Goal: Task Accomplishment & Management: Manage account settings

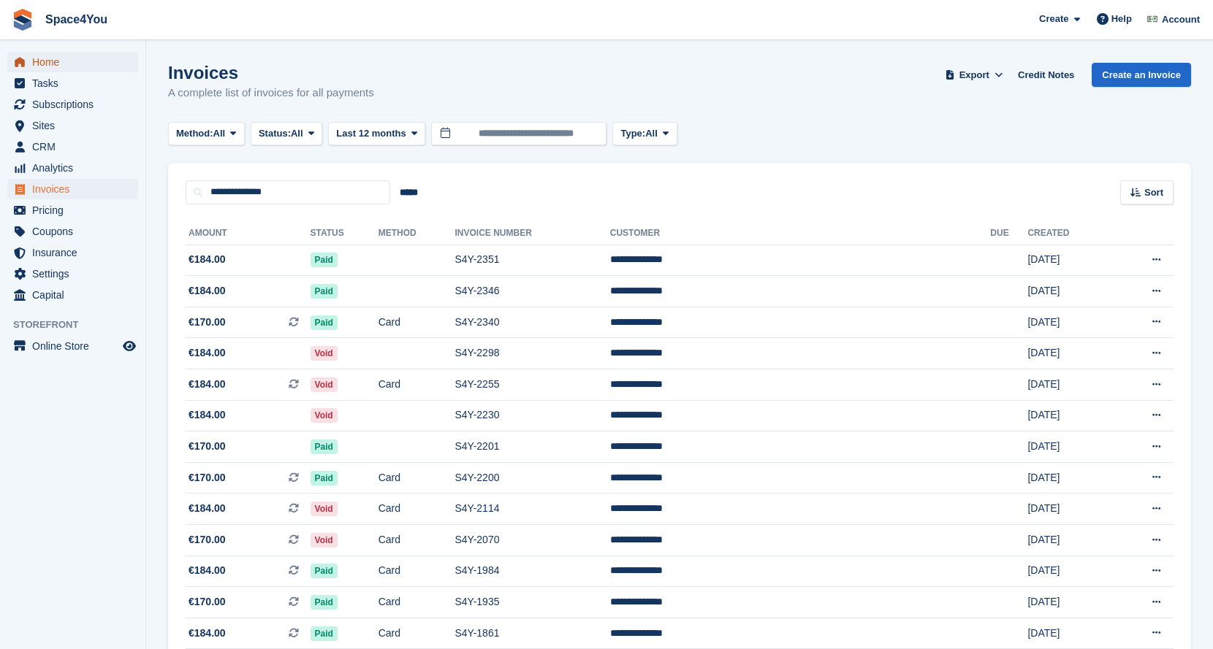
click at [51, 65] on span "Home" at bounding box center [76, 62] width 88 height 20
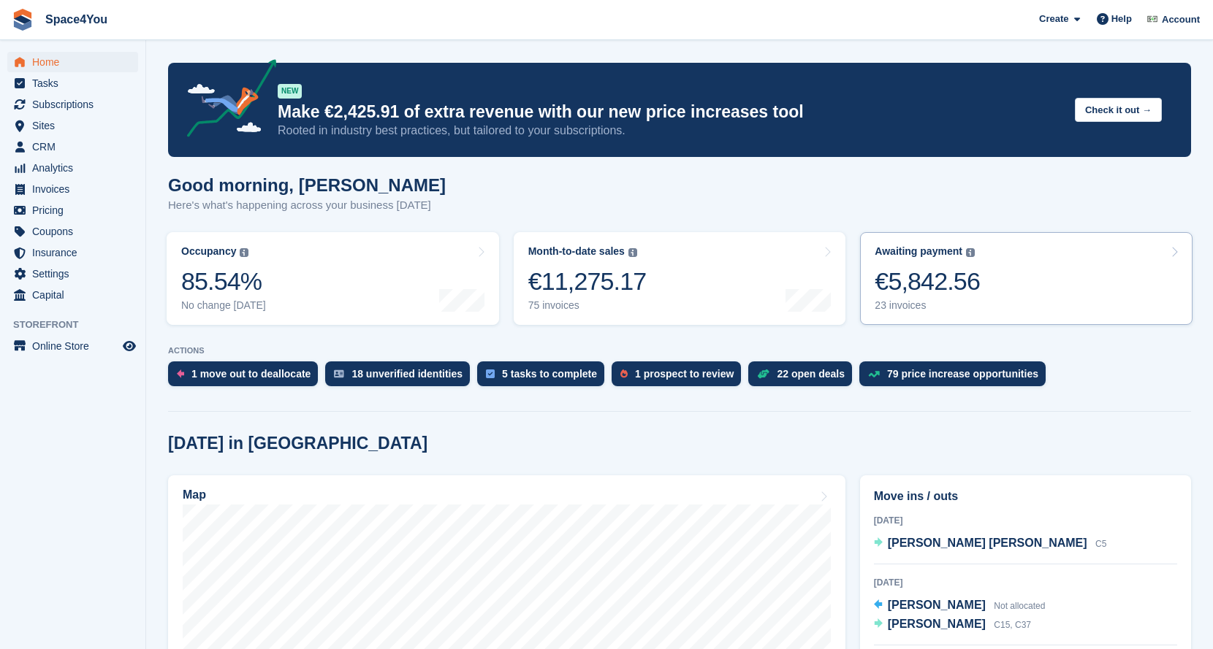
click at [923, 272] on div "€5,842.56" at bounding box center [926, 282] width 105 height 30
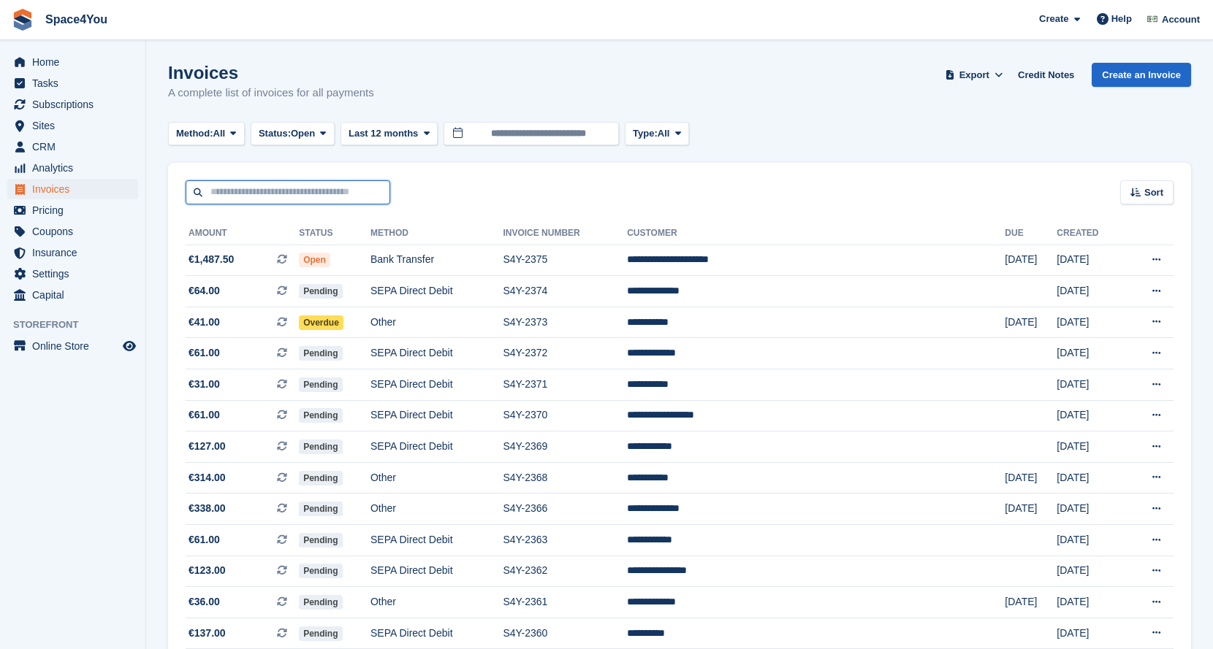
click at [245, 197] on input "text" at bounding box center [288, 192] width 205 height 24
type input "****"
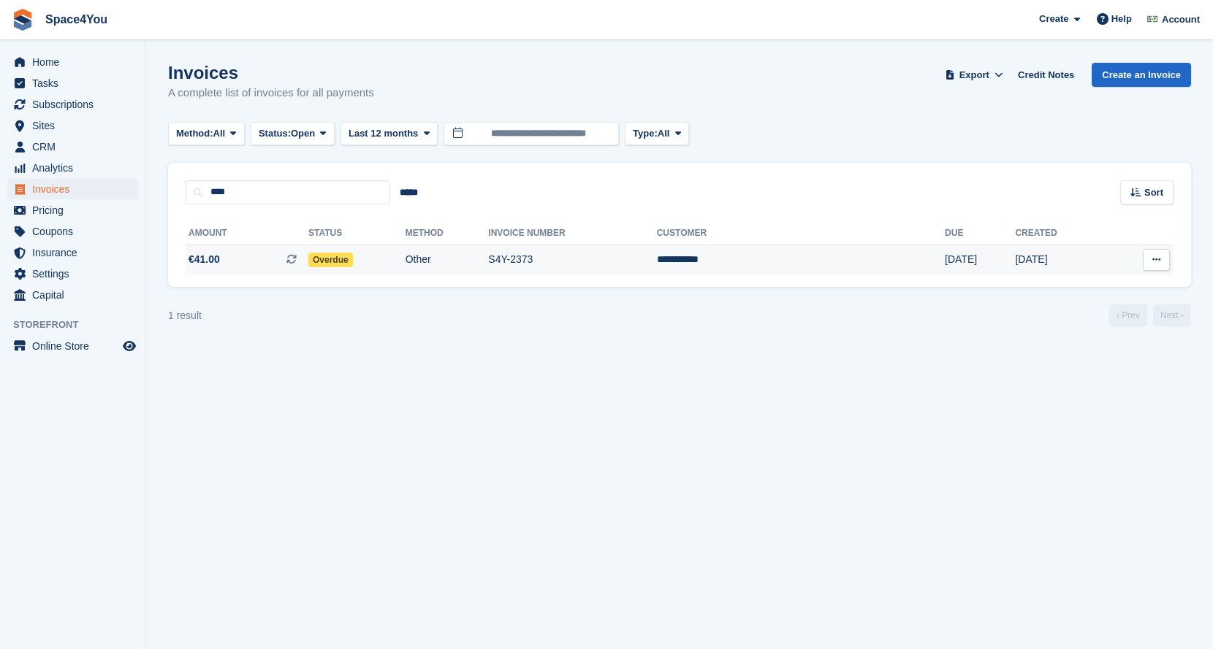
click at [210, 252] on span "€41.00" at bounding box center [203, 259] width 31 height 15
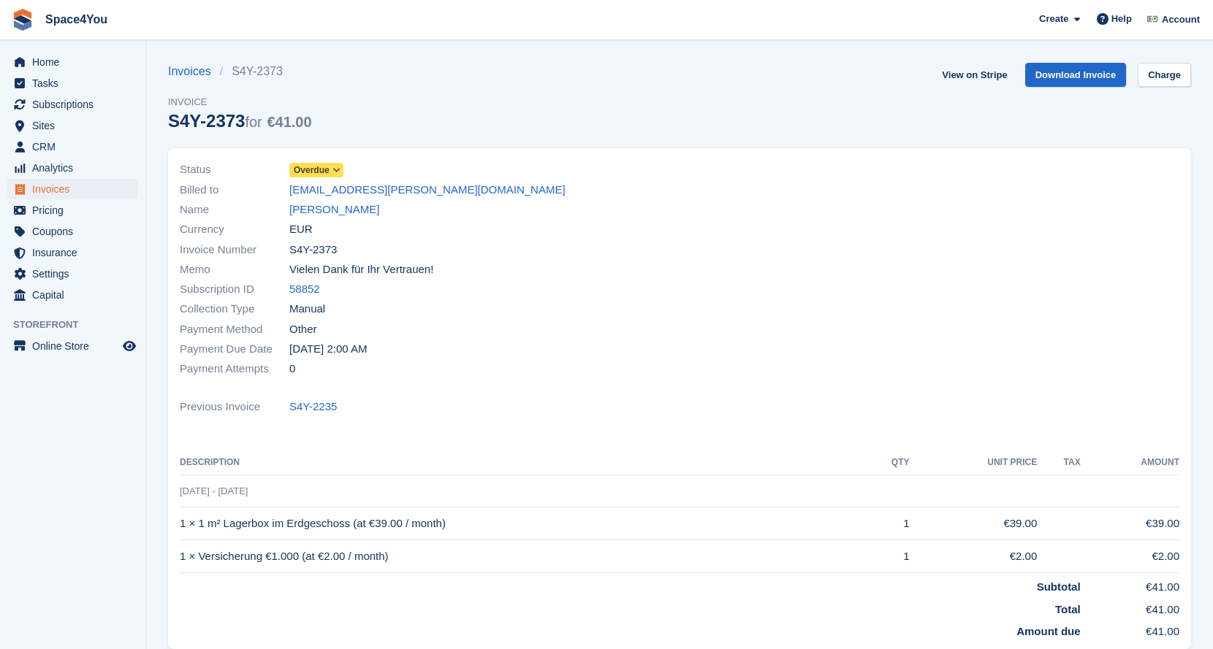
click at [340, 176] on span at bounding box center [337, 170] width 12 height 12
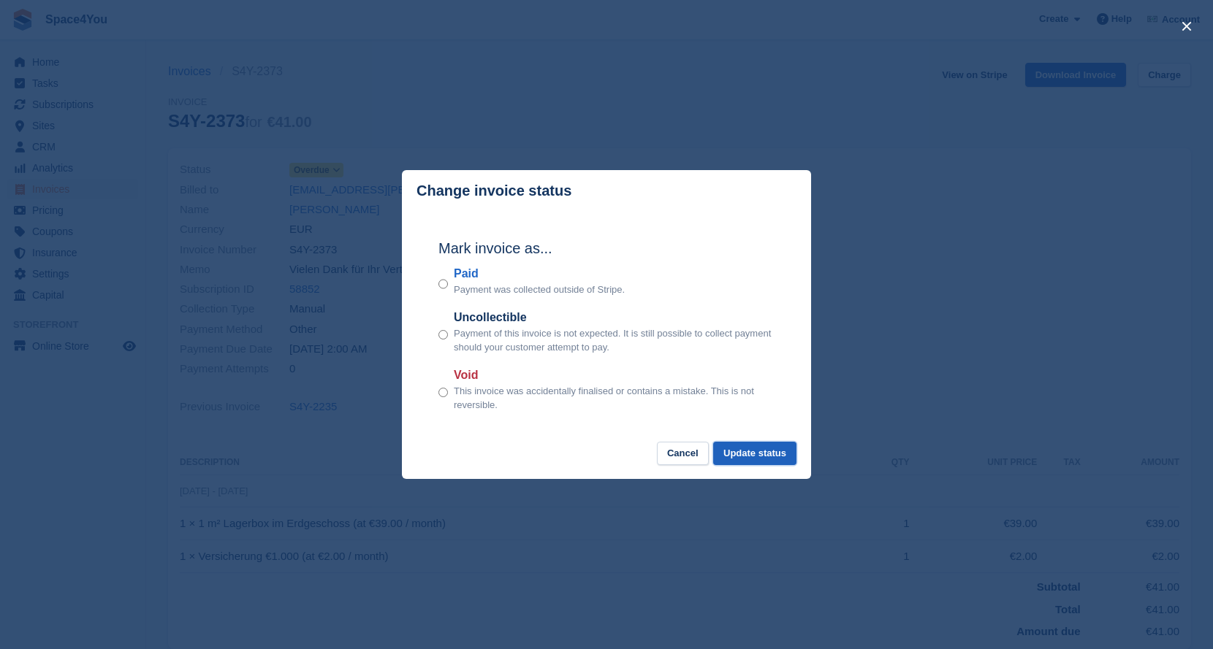
click at [748, 456] on button "Update status" at bounding box center [754, 454] width 83 height 24
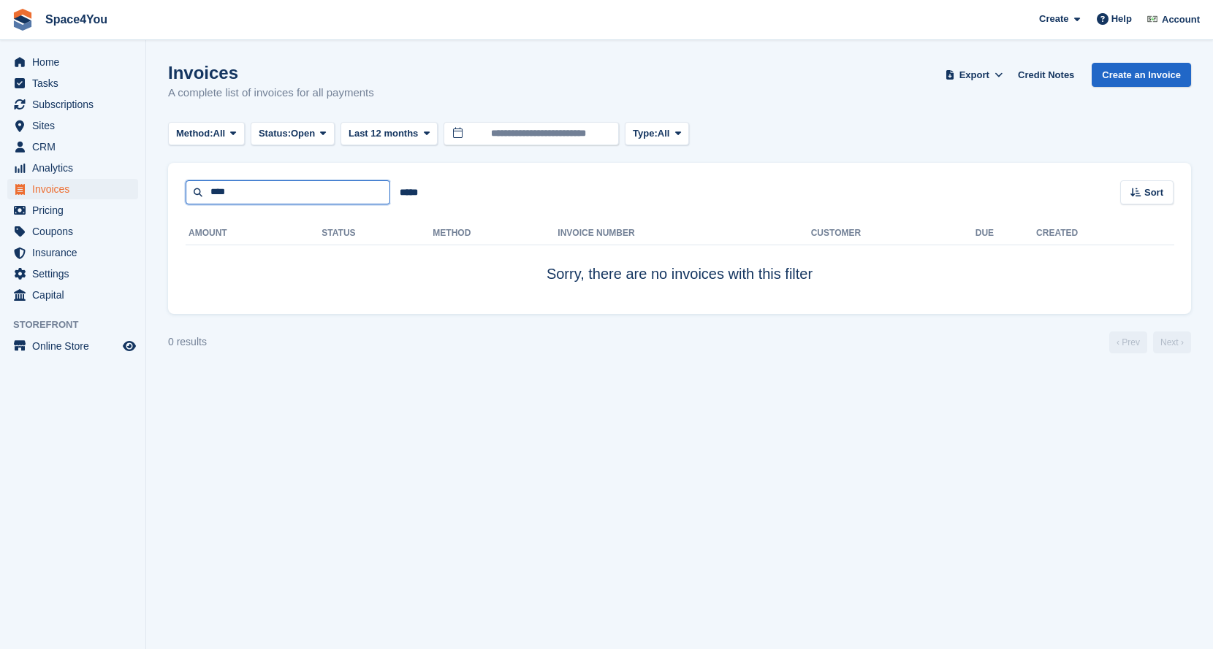
click at [242, 186] on input "****" at bounding box center [288, 192] width 205 height 24
paste input "*"
type input "*****"
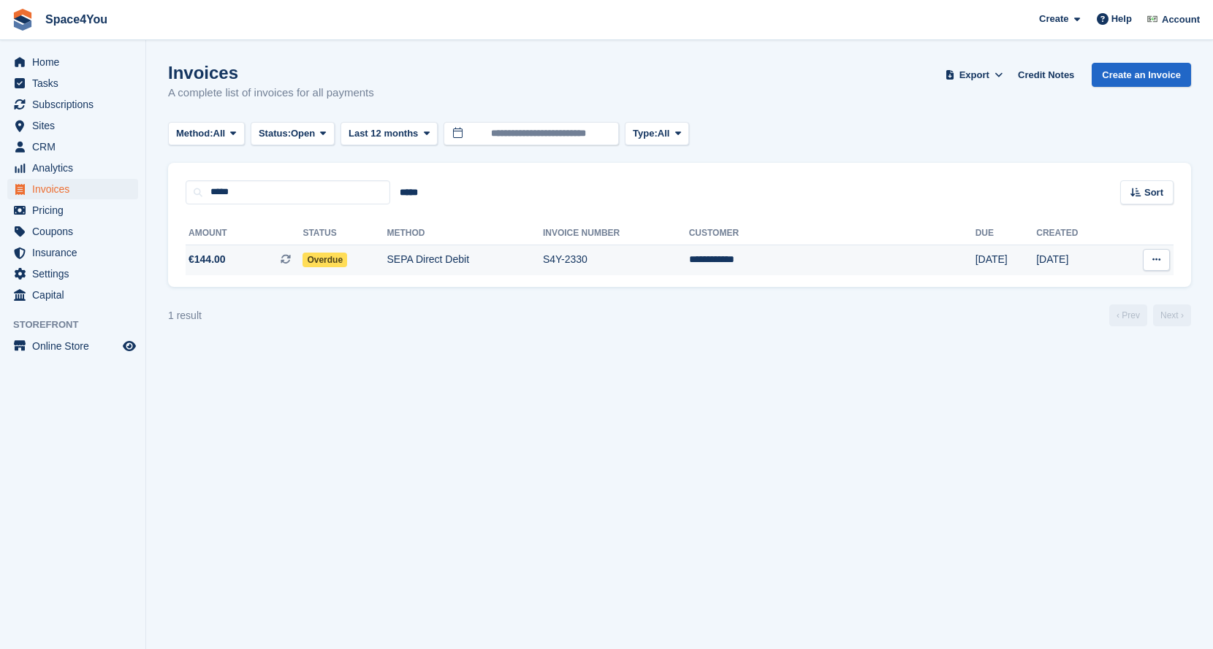
click at [252, 265] on span "€144.00 This is a recurring subscription invoice." at bounding box center [244, 259] width 117 height 15
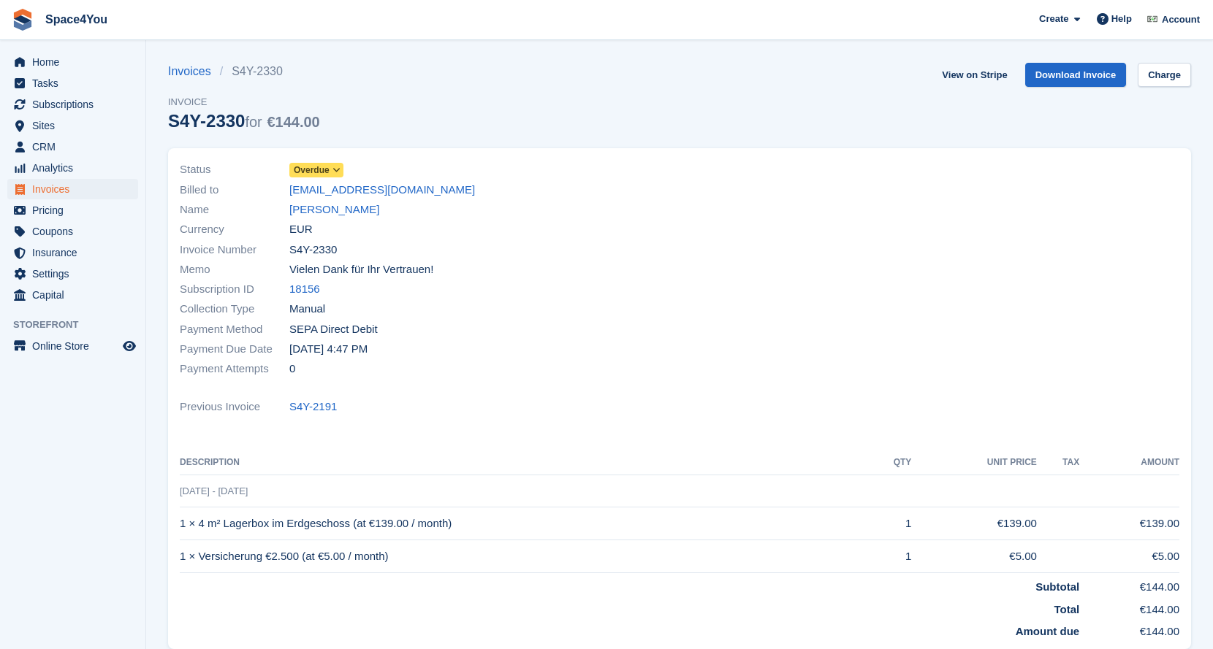
click at [335, 175] on icon at bounding box center [336, 170] width 8 height 9
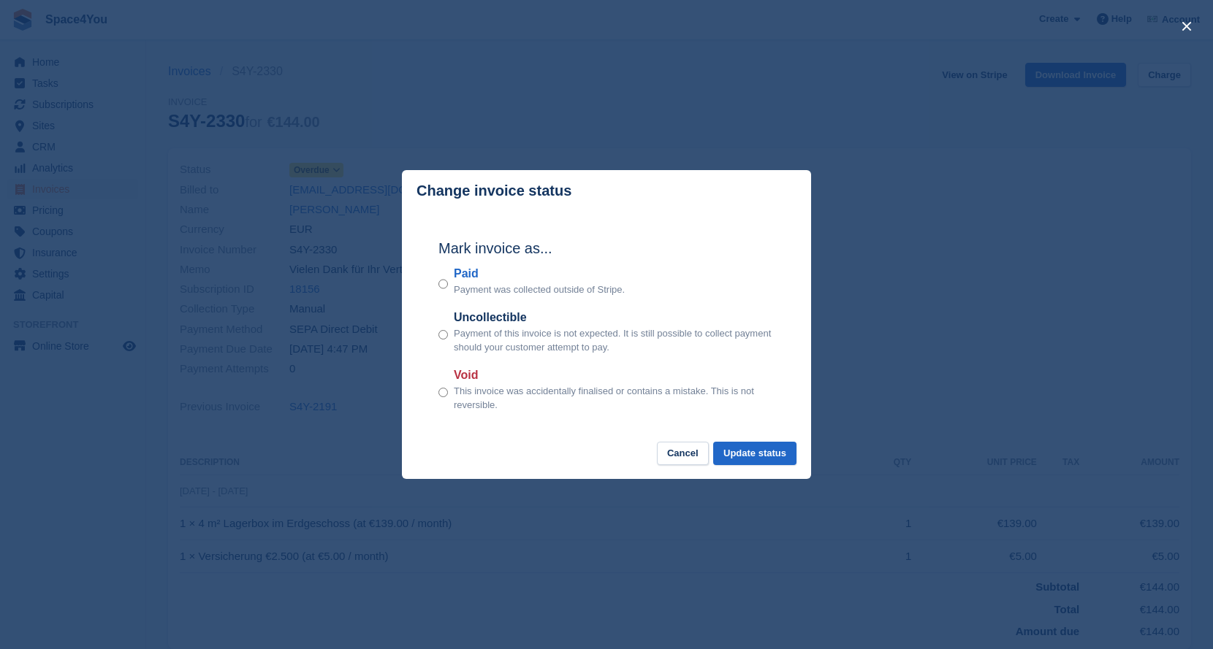
click at [448, 283] on div "Paid Payment was collected outside of Stripe." at bounding box center [606, 281] width 336 height 32
click at [782, 449] on button "Update status" at bounding box center [754, 454] width 83 height 24
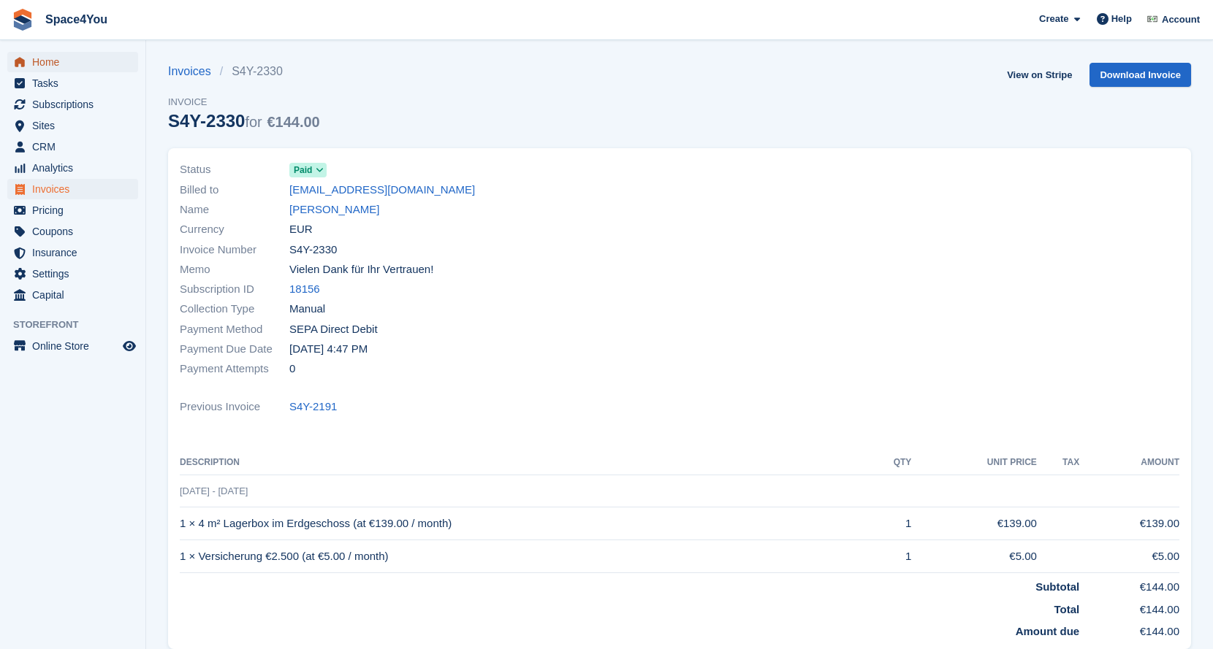
click at [52, 69] on span "Home" at bounding box center [76, 62] width 88 height 20
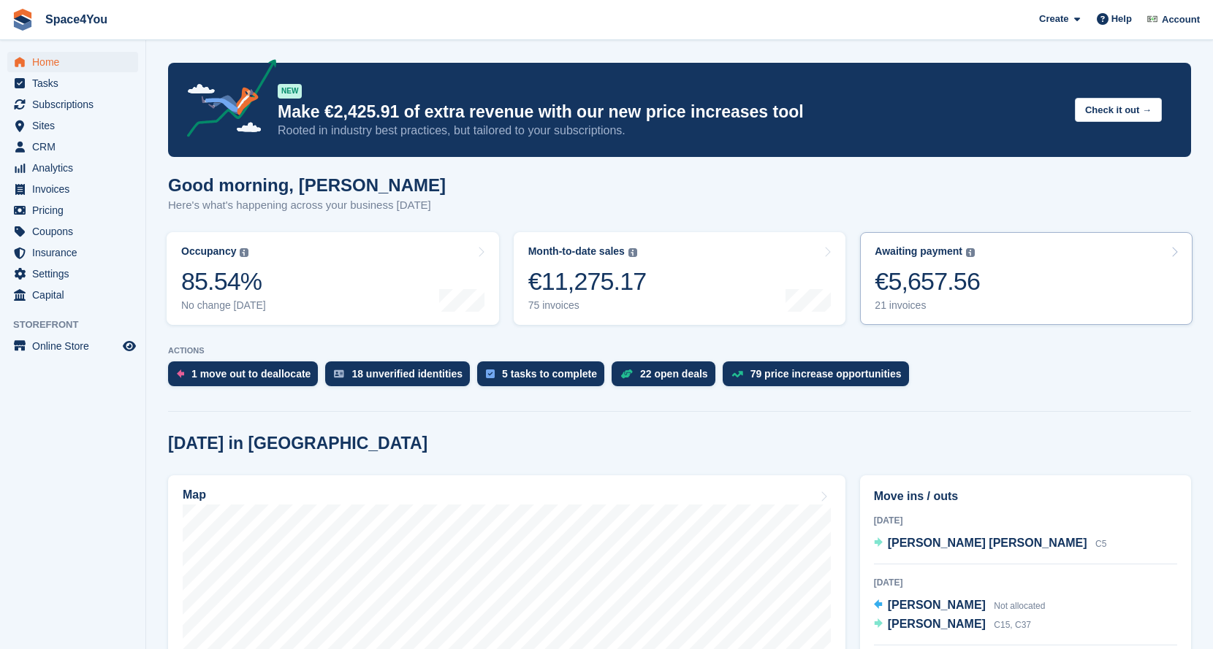
click at [950, 302] on div "21 invoices" at bounding box center [926, 306] width 105 height 12
